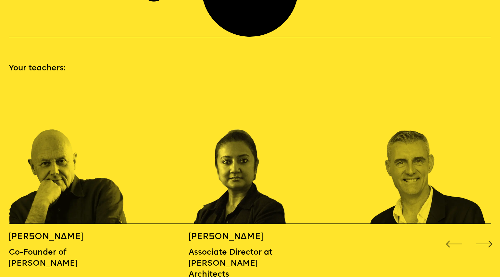
scroll to position [754, 0]
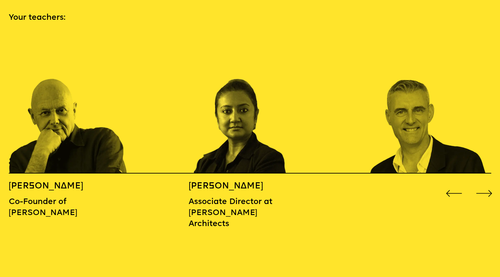
click at [485, 184] on div "Next slide" at bounding box center [485, 194] width 20 height 20
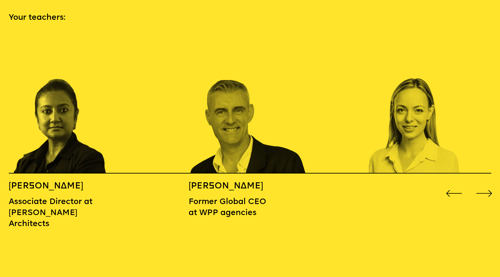
click at [485, 184] on div "Next slide" at bounding box center [485, 194] width 20 height 20
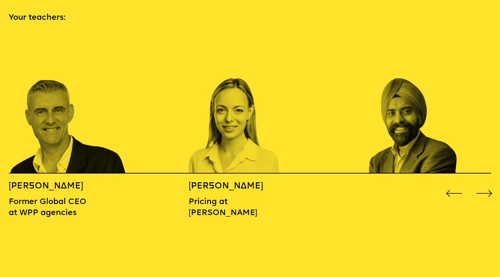
click at [485, 184] on div "Next slide" at bounding box center [485, 194] width 20 height 20
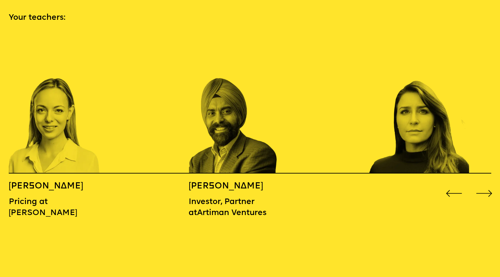
click at [485, 184] on div "Next slide" at bounding box center [485, 194] width 20 height 20
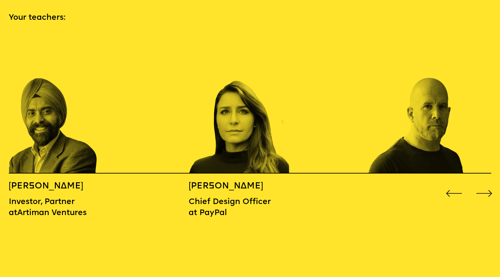
click at [485, 184] on div "Next slide" at bounding box center [485, 194] width 20 height 20
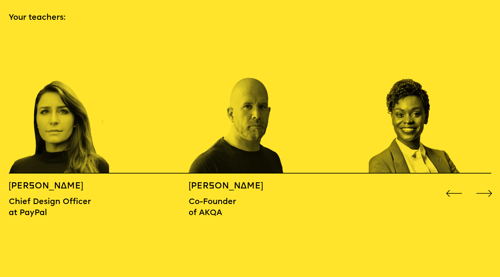
click at [485, 184] on div "Next slide" at bounding box center [485, 194] width 20 height 20
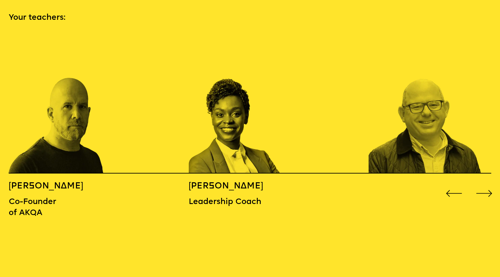
click at [485, 184] on div "Next slide" at bounding box center [485, 194] width 20 height 20
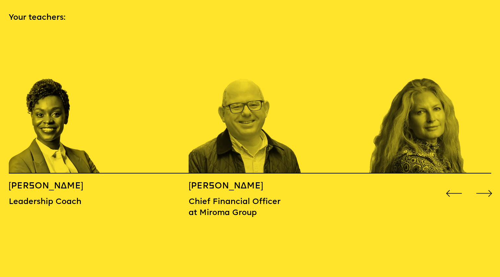
click at [485, 184] on div "Next slide" at bounding box center [485, 194] width 20 height 20
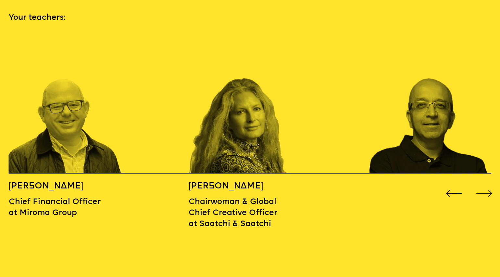
click at [485, 184] on div "Next slide" at bounding box center [485, 194] width 20 height 20
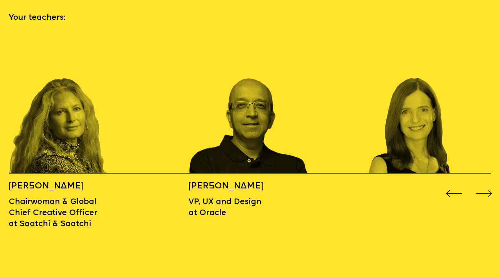
click at [485, 184] on div "Next slide" at bounding box center [485, 194] width 20 height 20
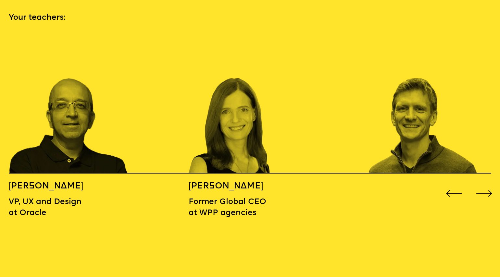
click at [485, 184] on div "Next slide" at bounding box center [485, 194] width 20 height 20
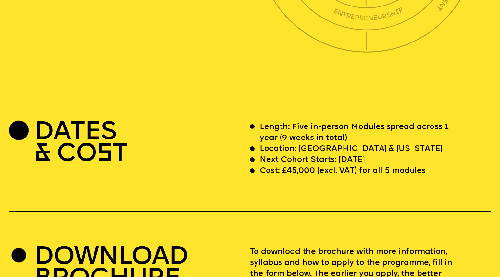
scroll to position [1987, 0]
